Goal: Transaction & Acquisition: Purchase product/service

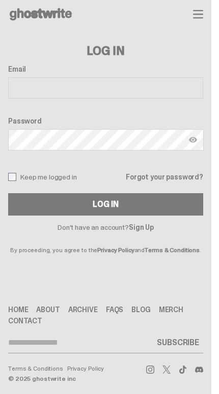
click at [148, 91] on input "Email" at bounding box center [105, 87] width 195 height 21
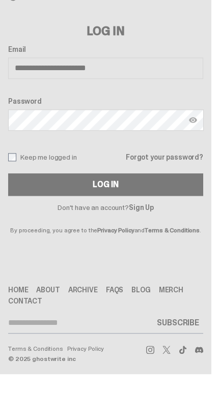
type input "**********"
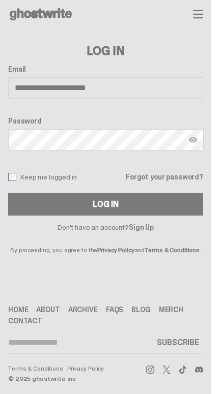
click at [145, 199] on button "Log In" at bounding box center [105, 204] width 195 height 22
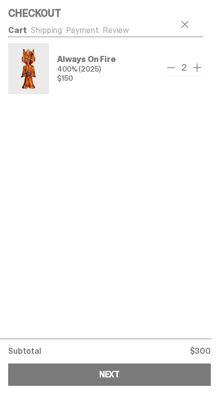
click at [174, 69] on span "remove one" at bounding box center [171, 68] width 12 height 12
click at [162, 376] on button "Next" at bounding box center [109, 375] width 203 height 22
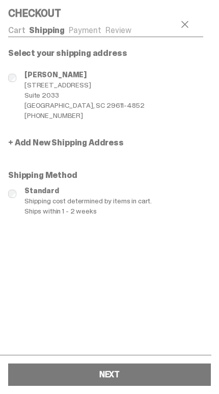
click at [136, 98] on div "Michael Spencer 141 Traction St Suite 2033 Greenville, SC 29611-4852 843-305-88…" at bounding box center [105, 89] width 195 height 63
click at [63, 89] on span "141 Traction St" at bounding box center [84, 85] width 120 height 10
click at [51, 96] on span "Suite 2033" at bounding box center [84, 95] width 120 height 10
click at [50, 83] on span "141 Traction St" at bounding box center [84, 85] width 120 height 10
click at [146, 379] on button "Next" at bounding box center [109, 375] width 203 height 22
